Goal: Task Accomplishment & Management: Manage account settings

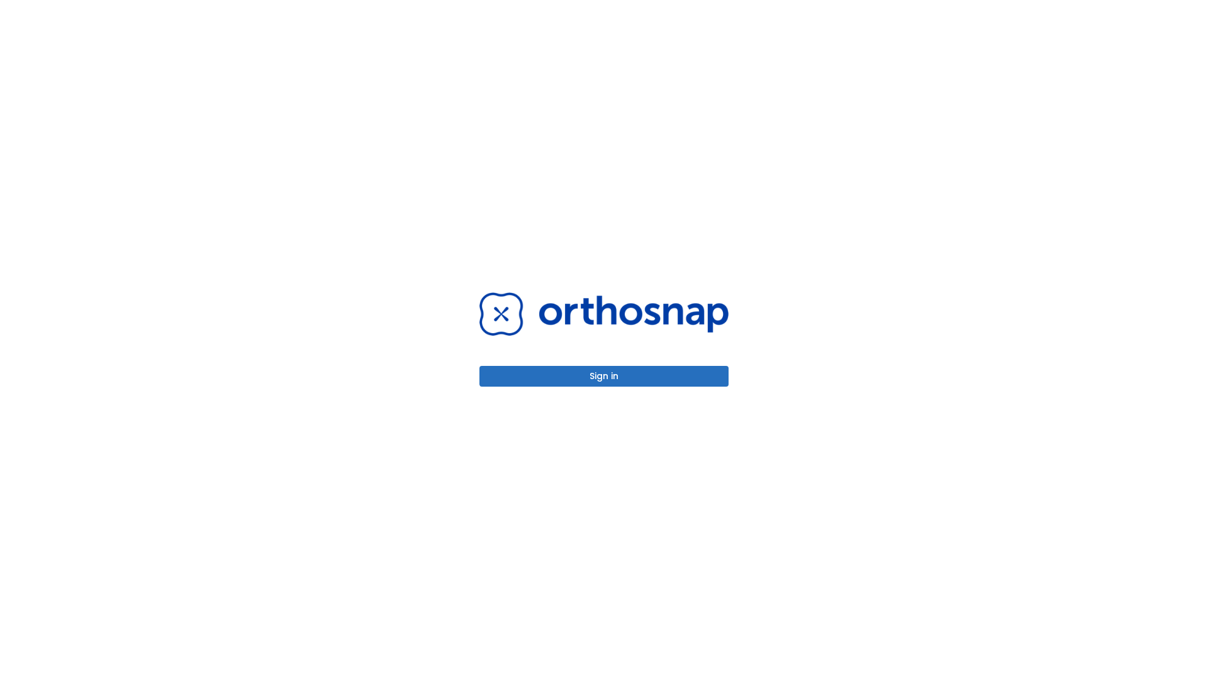
click at [604, 376] on button "Sign in" at bounding box center [603, 376] width 249 height 21
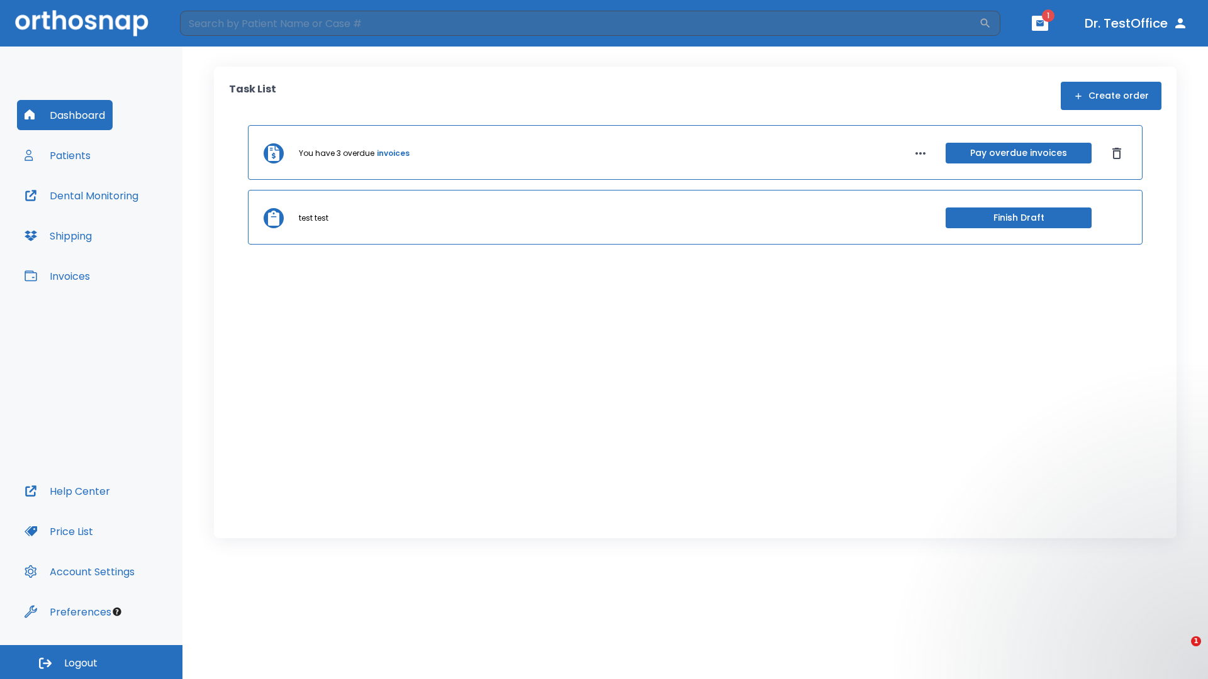
click at [91, 662] on span "Logout" at bounding box center [80, 664] width 33 height 14
